Goal: Task Accomplishment & Management: Complete application form

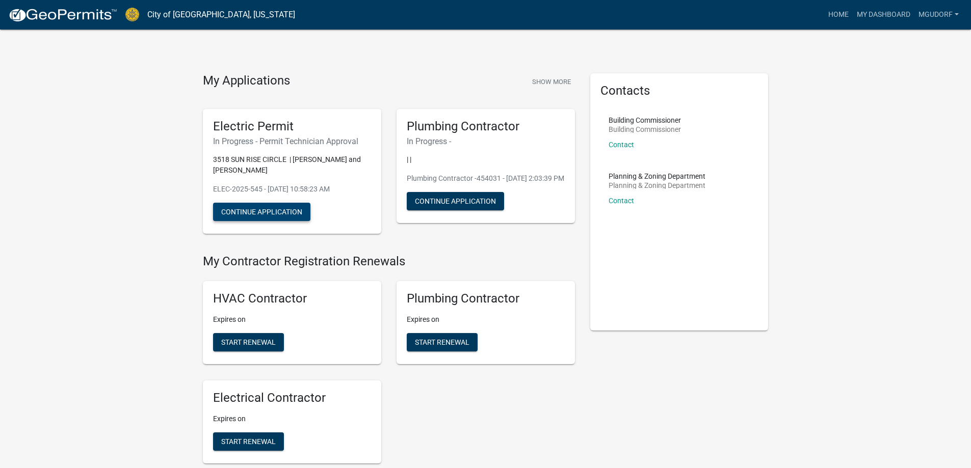
click at [282, 213] on button "Continue Application" at bounding box center [261, 212] width 97 height 18
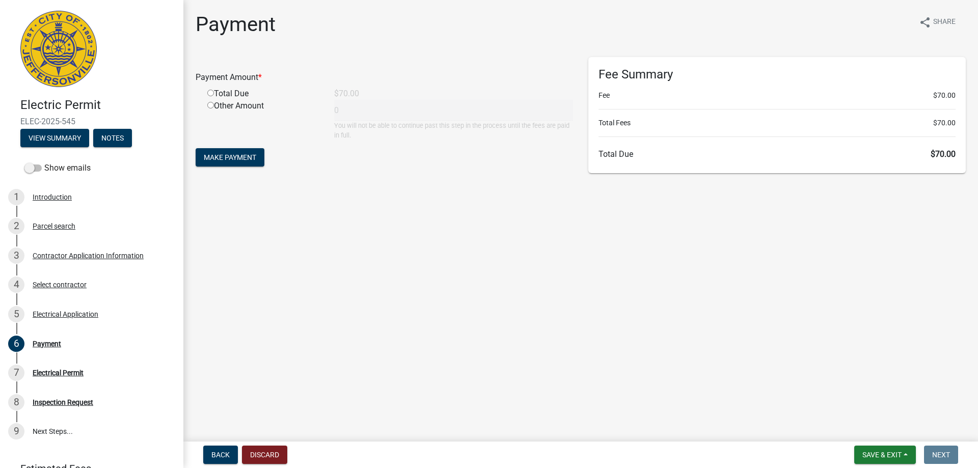
click at [209, 93] on input "radio" at bounding box center [210, 93] width 7 height 7
radio input "true"
type input "70"
click at [222, 160] on span "Make Payment" at bounding box center [230, 157] width 52 height 8
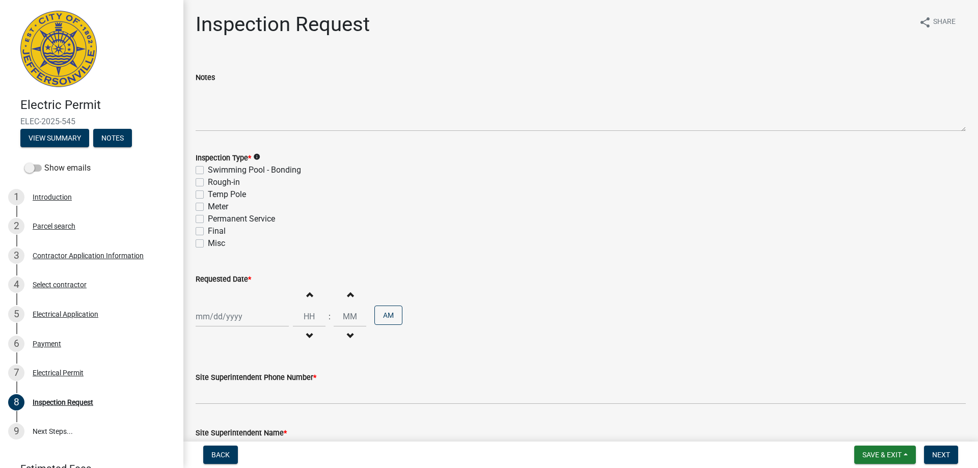
click at [208, 206] on label "Meter" at bounding box center [218, 207] width 20 height 12
click at [208, 206] on input "Meter" at bounding box center [211, 204] width 7 height 7
checkbox input "true"
checkbox input "false"
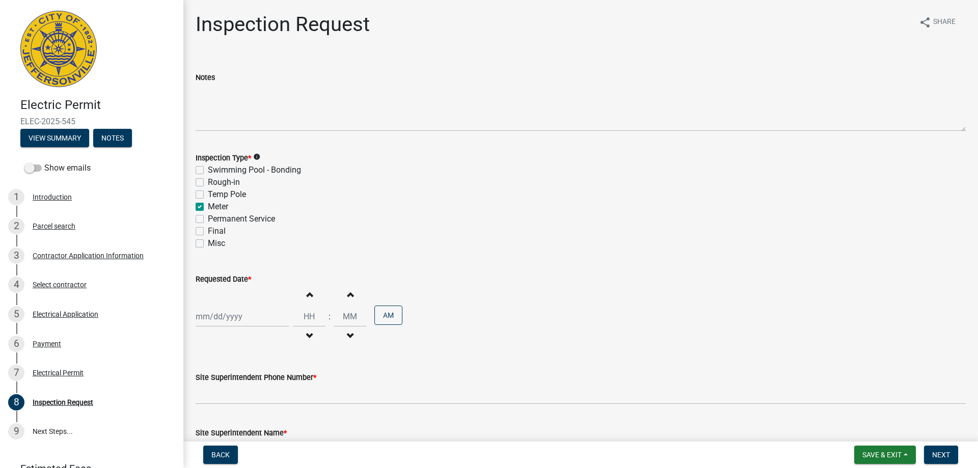
checkbox input "false"
checkbox input "true"
checkbox input "false"
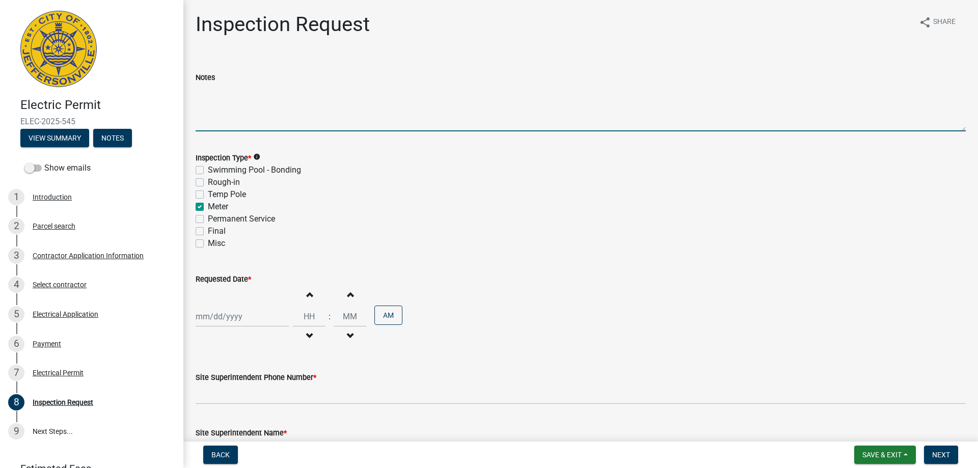
click at [244, 124] on textarea "Notes" at bounding box center [581, 108] width 770 height 48
click at [292, 91] on textarea "Onsite technician: William Cell: 812-504-0806" at bounding box center [581, 108] width 770 height 48
type textarea "Onsite technician: William Cell: 812-504-0806"
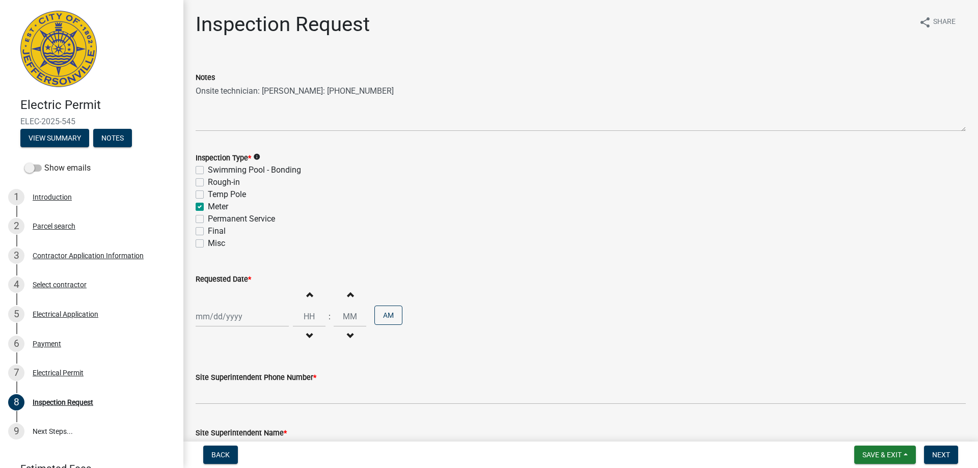
click at [208, 206] on label "Meter" at bounding box center [218, 207] width 20 height 12
click at [208, 206] on input "Meter" at bounding box center [211, 204] width 7 height 7
checkbox input "false"
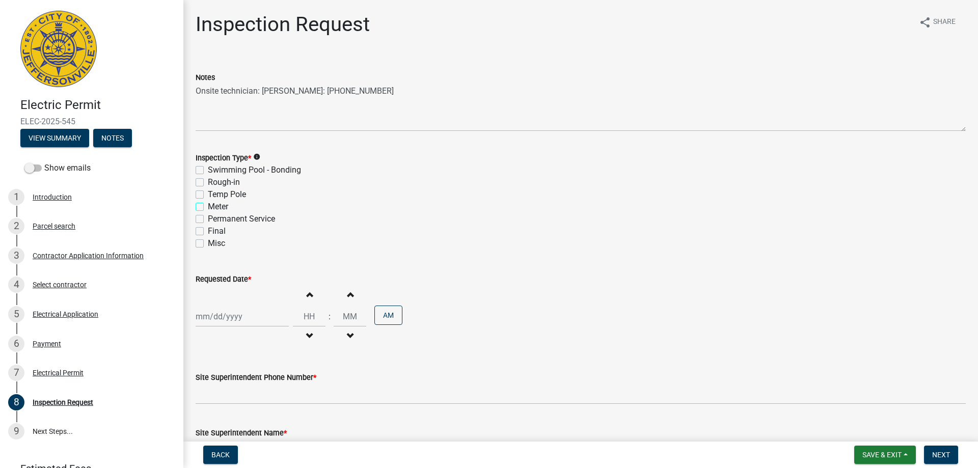
checkbox input "false"
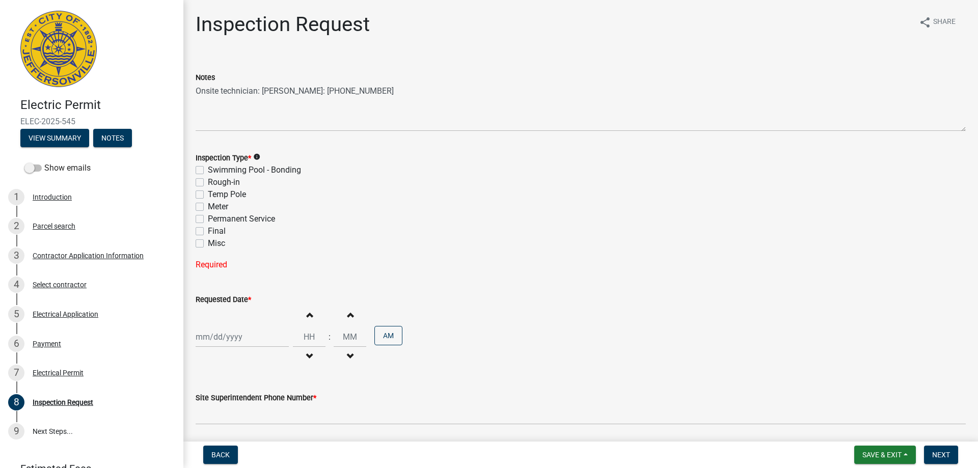
click at [208, 244] on label "Misc" at bounding box center [216, 243] width 17 height 12
click at [208, 244] on input "Misc" at bounding box center [211, 240] width 7 height 7
checkbox input "true"
checkbox input "false"
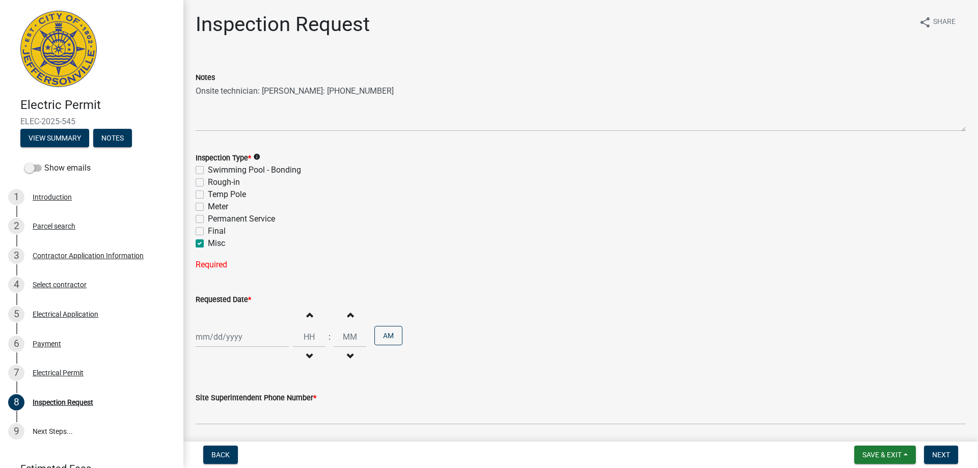
checkbox input "false"
checkbox input "true"
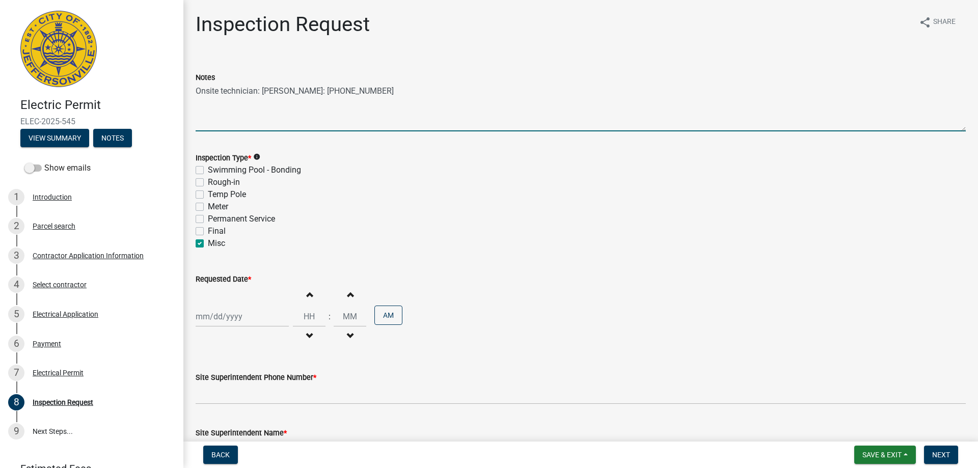
click at [381, 86] on textarea "Onsite technician: William Cell: 812-504-0806" at bounding box center [581, 108] width 770 height 48
click at [373, 100] on textarea "Onsite technician: William Cell: 812-504-0806 Disconnect power, repair transfer…" at bounding box center [581, 108] width 770 height 48
click at [301, 100] on textarea "Onsite technician: William Cell: 812-504-0806 Disconnect power, repair transfer…" at bounding box center [581, 108] width 770 height 48
click at [208, 92] on textarea "Onsite technician: William Cell: 812-504-0806 Disconnect power, repair the tran…" at bounding box center [581, 108] width 770 height 48
click at [450, 98] on textarea "On-site technician: William Cell: 812-504-0806 Disconnect power, repair the tra…" at bounding box center [581, 108] width 770 height 48
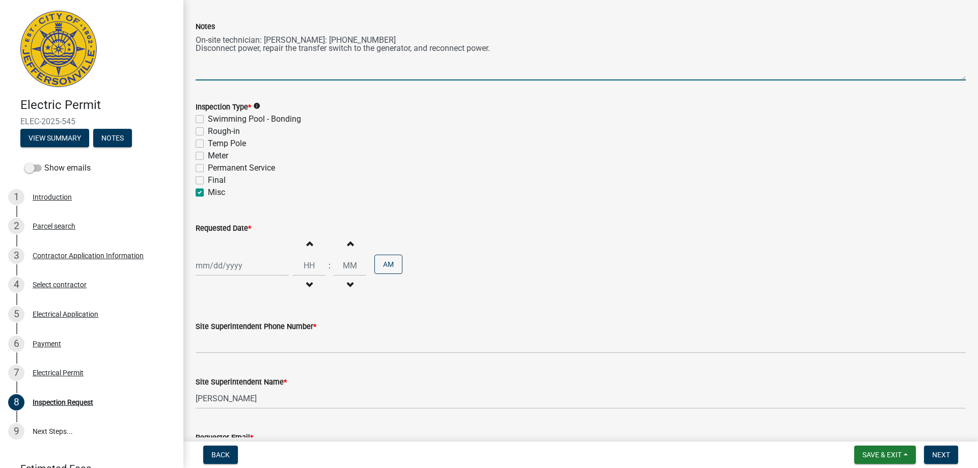
scroll to position [102, 0]
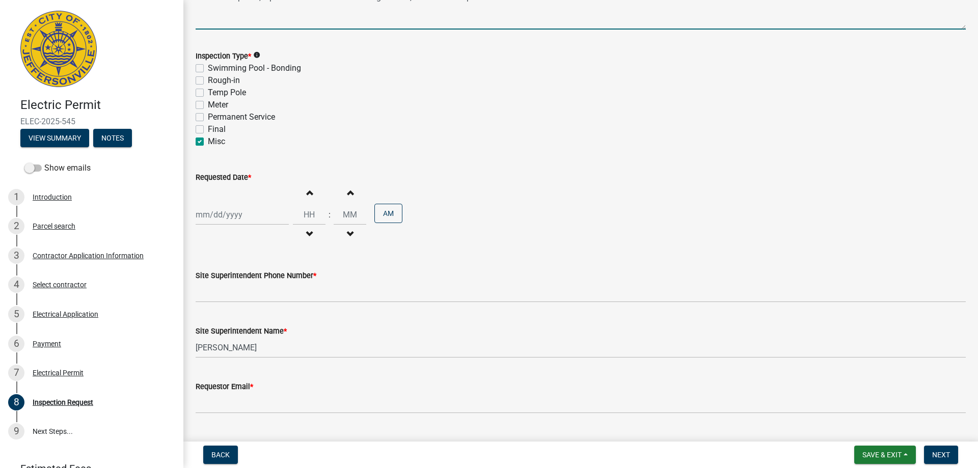
type textarea "On-site technician: William Cell: 812-504-0806 Disconnect power, repair the tra…"
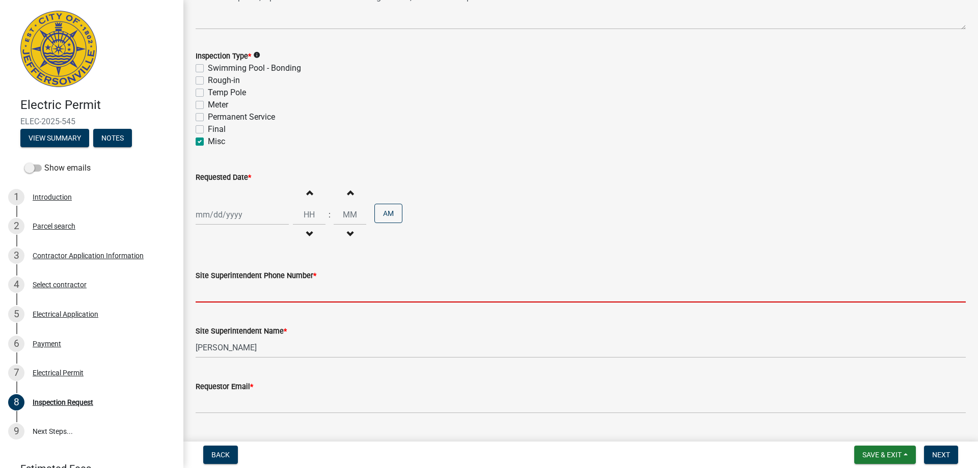
click at [227, 298] on input "Site Superintendent Phone Number *" at bounding box center [581, 292] width 770 height 21
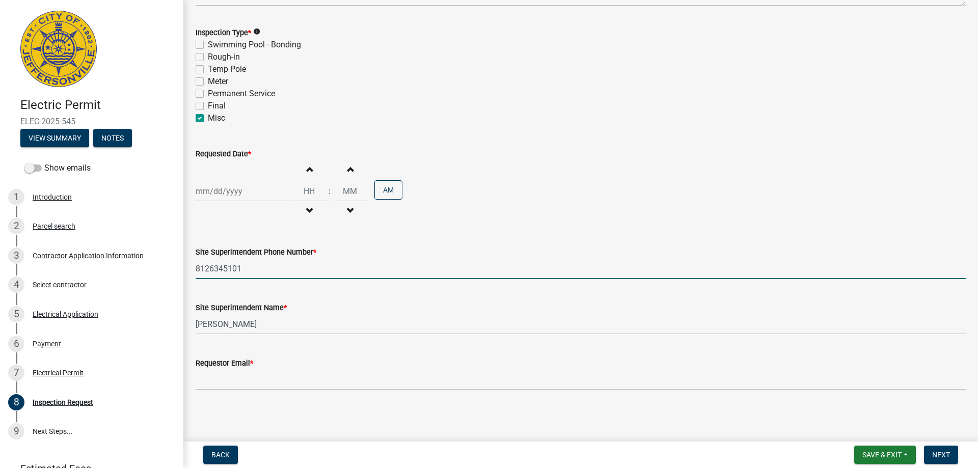
scroll to position [126, 0]
type input "8126345101"
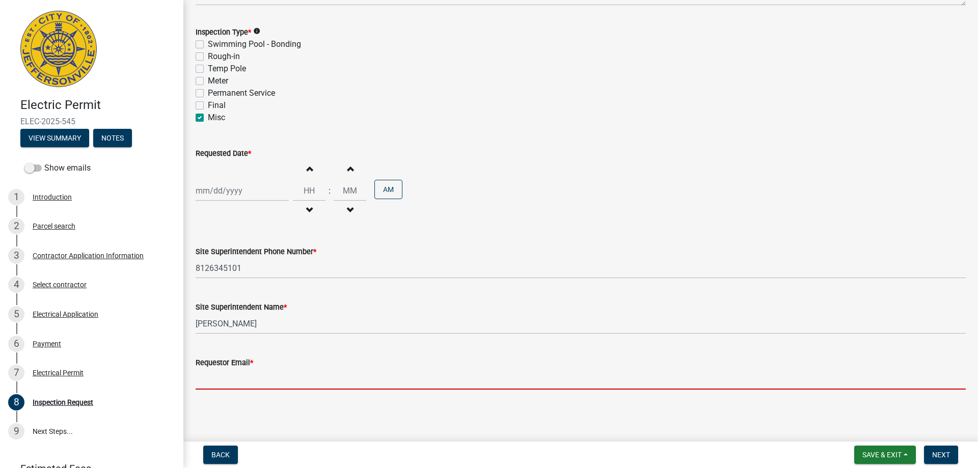
click at [259, 385] on input "Requestor Email *" at bounding box center [581, 379] width 770 height 21
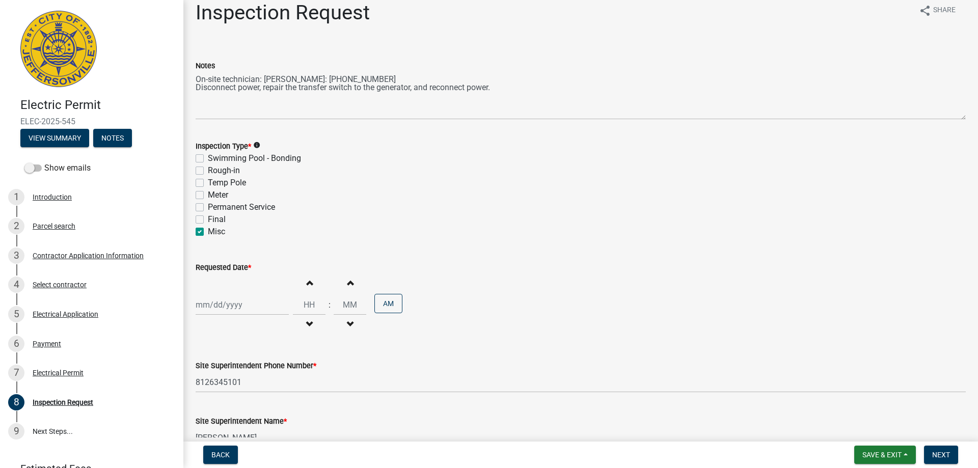
scroll to position [0, 0]
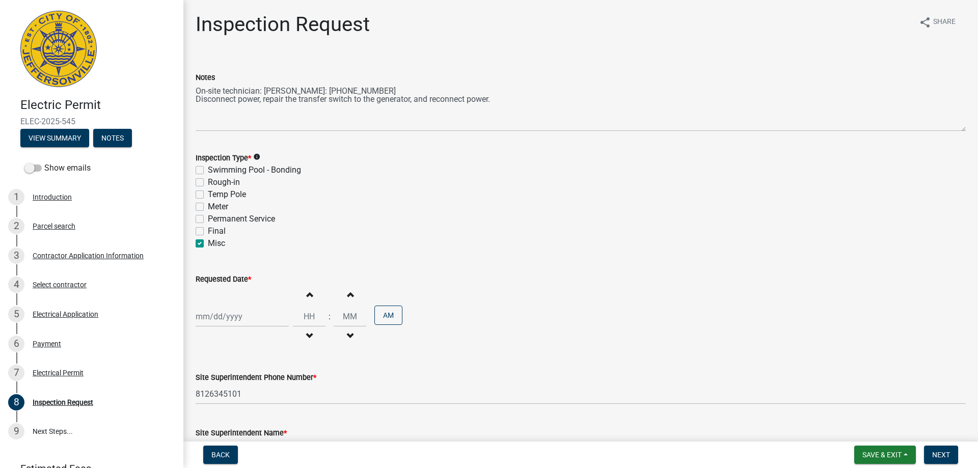
type input "Katelyn@gudorf.com"
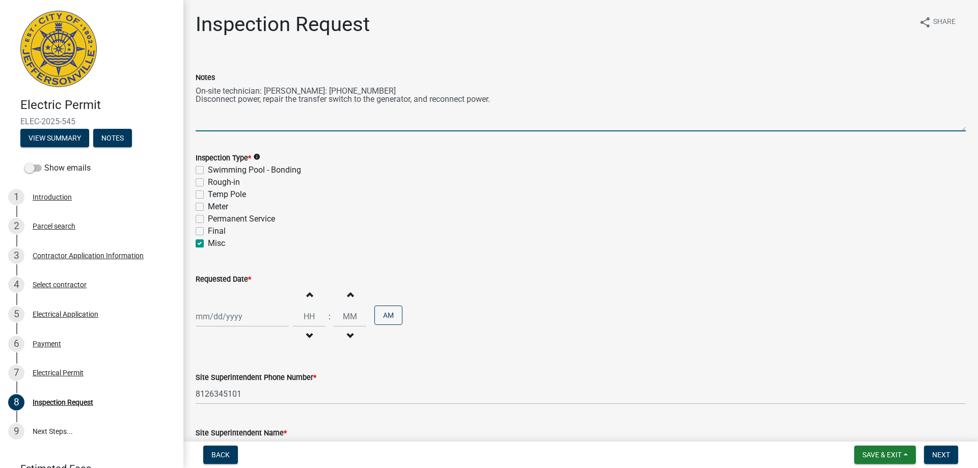
click at [263, 90] on textarea "On-site technician: William Cell: 812-504-0806 Disconnect power, repair the tra…" at bounding box center [581, 108] width 770 height 48
click at [296, 88] on textarea "On-site technician William Cell: 812-504-0806 Disconnect power, repair the tran…" at bounding box center [581, 108] width 770 height 48
click at [326, 121] on textarea "On-site technician William cell: 812-504-0806 Disconnect power, repair the tran…" at bounding box center [581, 108] width 770 height 48
click at [511, 105] on textarea "On-site technician William cell: 812-504-0806 Disconnect power, repair the tran…" at bounding box center [581, 108] width 770 height 48
type textarea "On-site technician William cell: 812-504-0806 Disconnect power, repair the tran…"
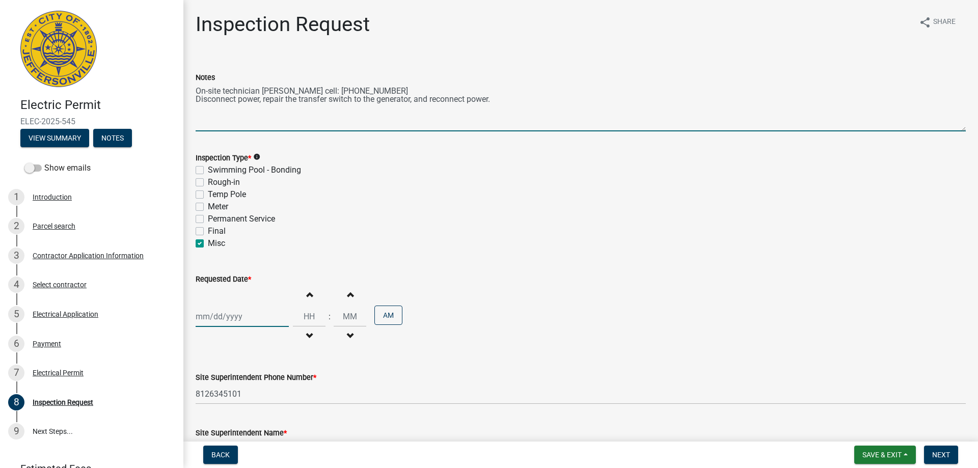
click at [220, 316] on div at bounding box center [242, 316] width 93 height 21
select select "10"
select select "2025"
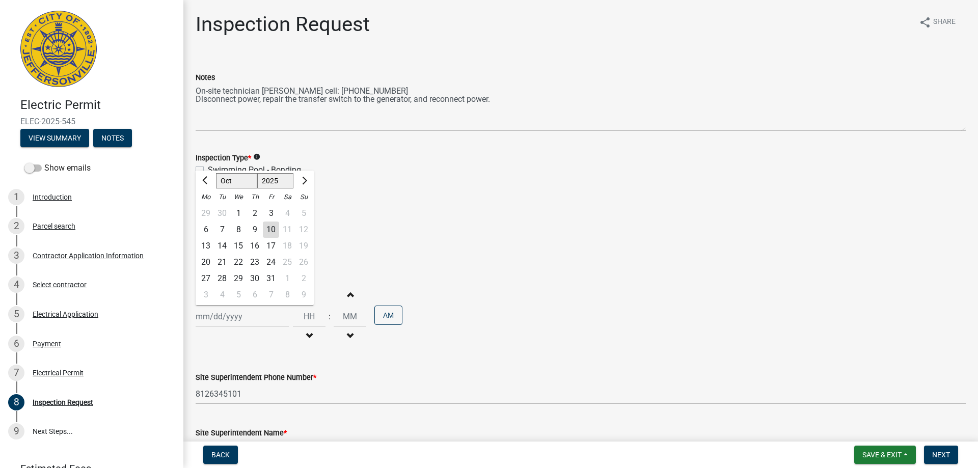
click at [221, 262] on div "21" at bounding box center [222, 262] width 16 height 16
type input "10/21/2025"
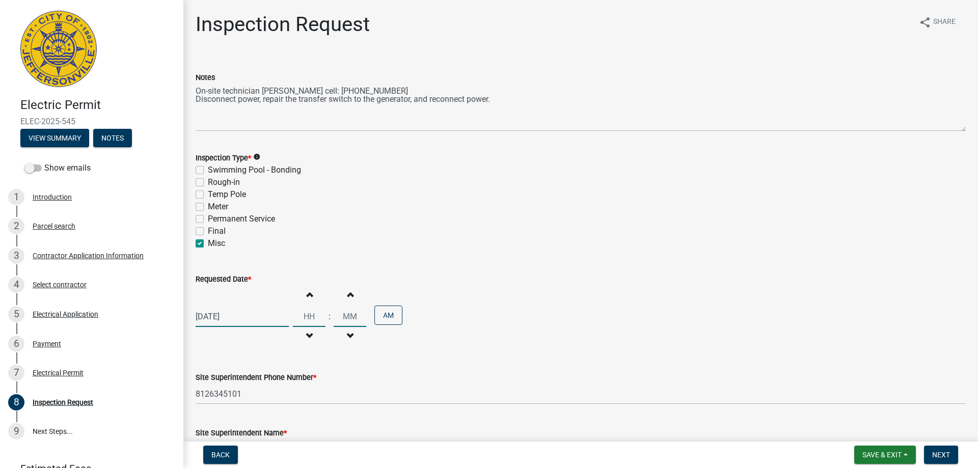
click at [302, 317] on input "Hours" at bounding box center [309, 316] width 33 height 21
click at [307, 293] on span "button" at bounding box center [309, 294] width 5 height 8
type input "01"
type input "00"
click at [307, 295] on span "button" at bounding box center [309, 294] width 5 height 8
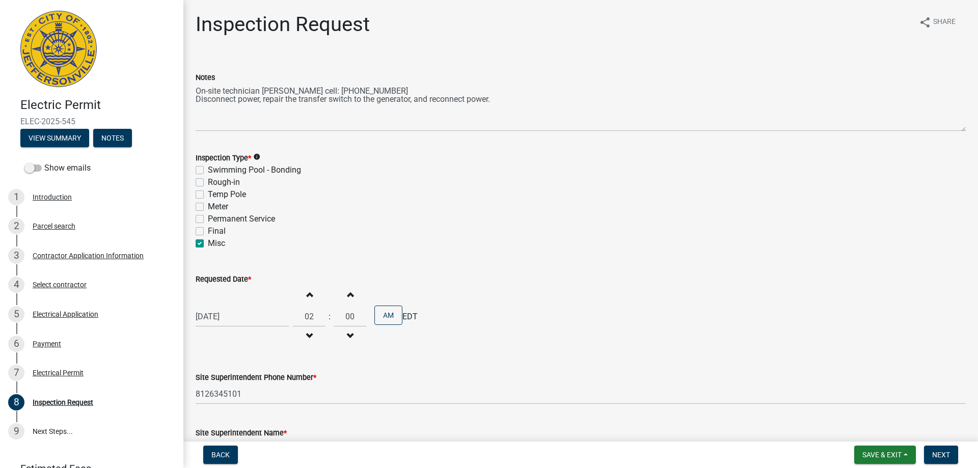
click at [307, 295] on span "button" at bounding box center [309, 294] width 5 height 8
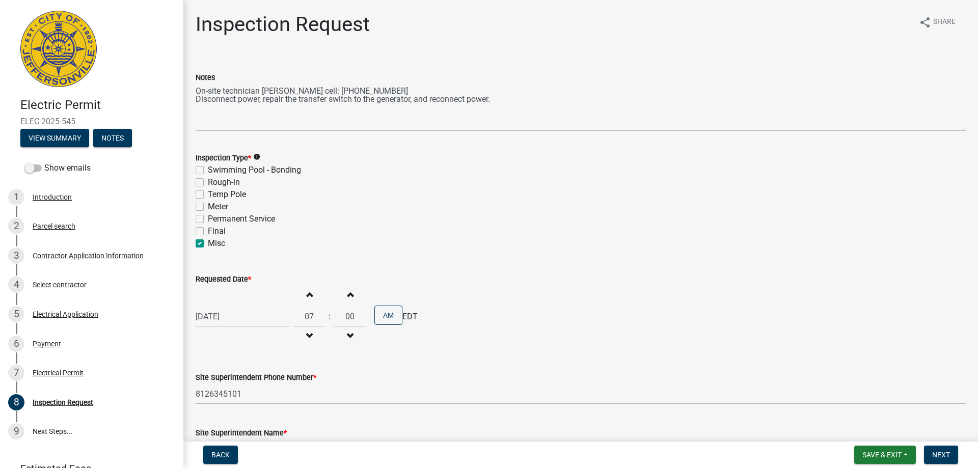
click at [307, 295] on span "button" at bounding box center [309, 294] width 5 height 8
click at [307, 296] on span "button" at bounding box center [309, 294] width 5 height 8
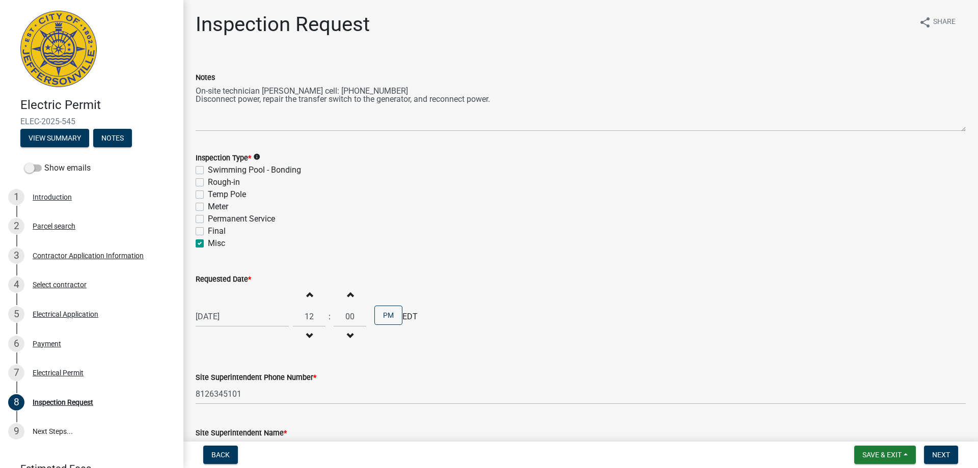
click at [307, 296] on span "button" at bounding box center [309, 294] width 5 height 8
click at [309, 331] on button "Decrement hours" at bounding box center [309, 336] width 21 height 18
type input "12"
click at [934, 450] on button "Next" at bounding box center [941, 455] width 34 height 18
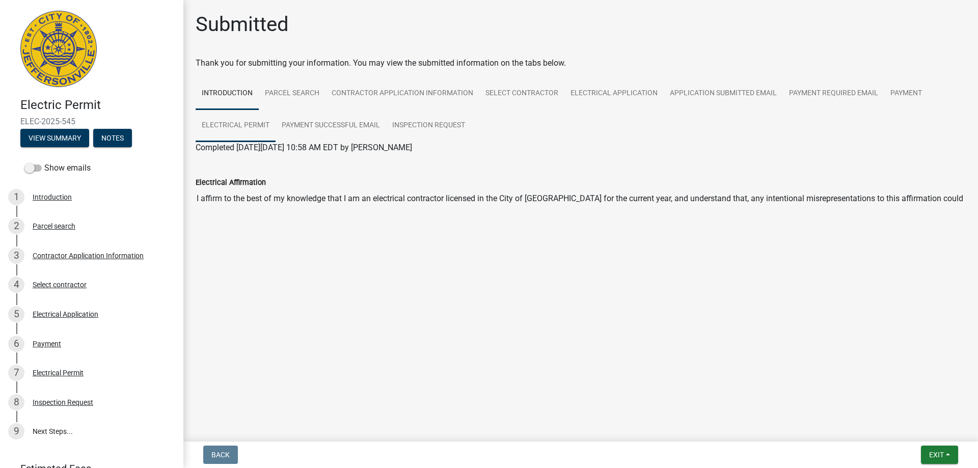
click at [234, 127] on link "Electrical Permit" at bounding box center [236, 126] width 80 height 33
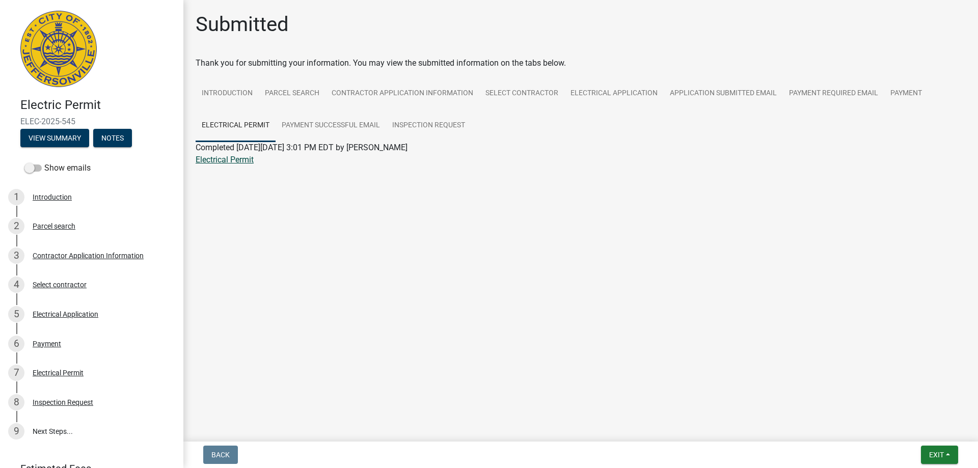
click at [240, 161] on link "Electrical Permit" at bounding box center [225, 160] width 58 height 10
click at [900, 87] on link "Payment" at bounding box center [907, 93] width 44 height 33
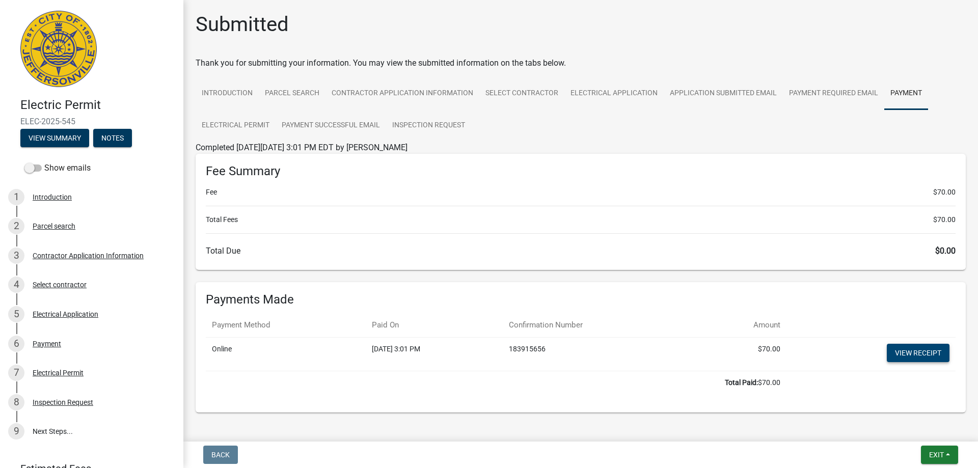
click at [890, 354] on link "View receipt" at bounding box center [918, 353] width 63 height 18
